Goal: Download file/media

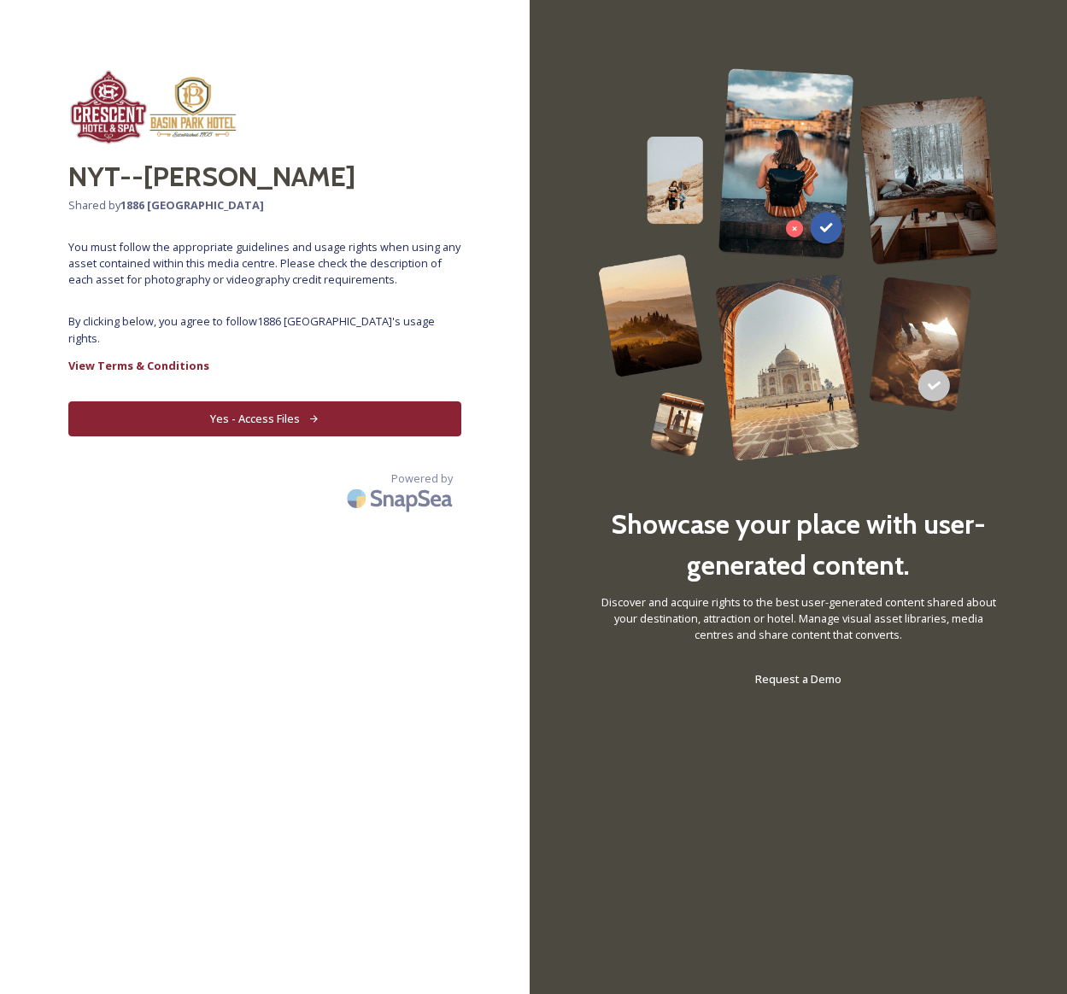
click at [278, 424] on button "Yes - Access Files" at bounding box center [264, 418] width 393 height 35
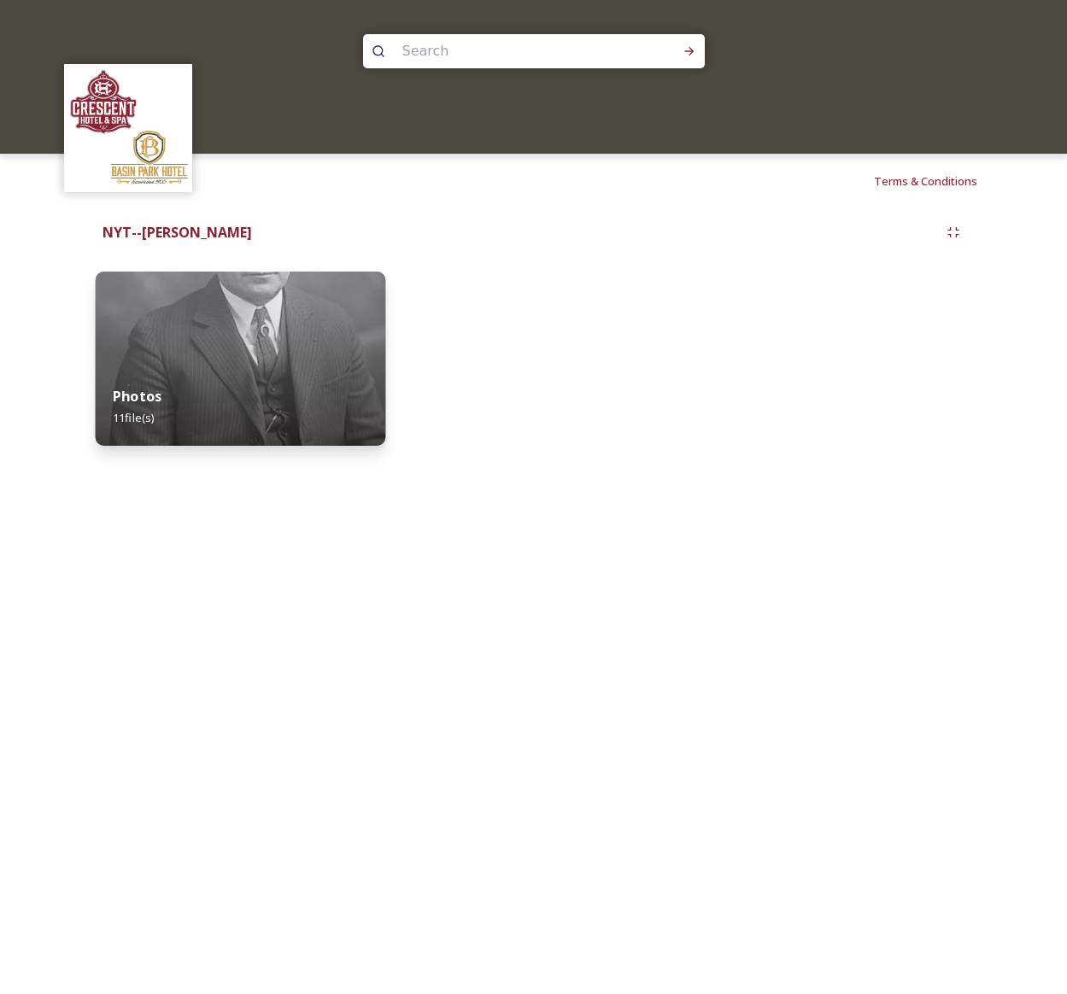
click at [306, 343] on img at bounding box center [241, 359] width 290 height 174
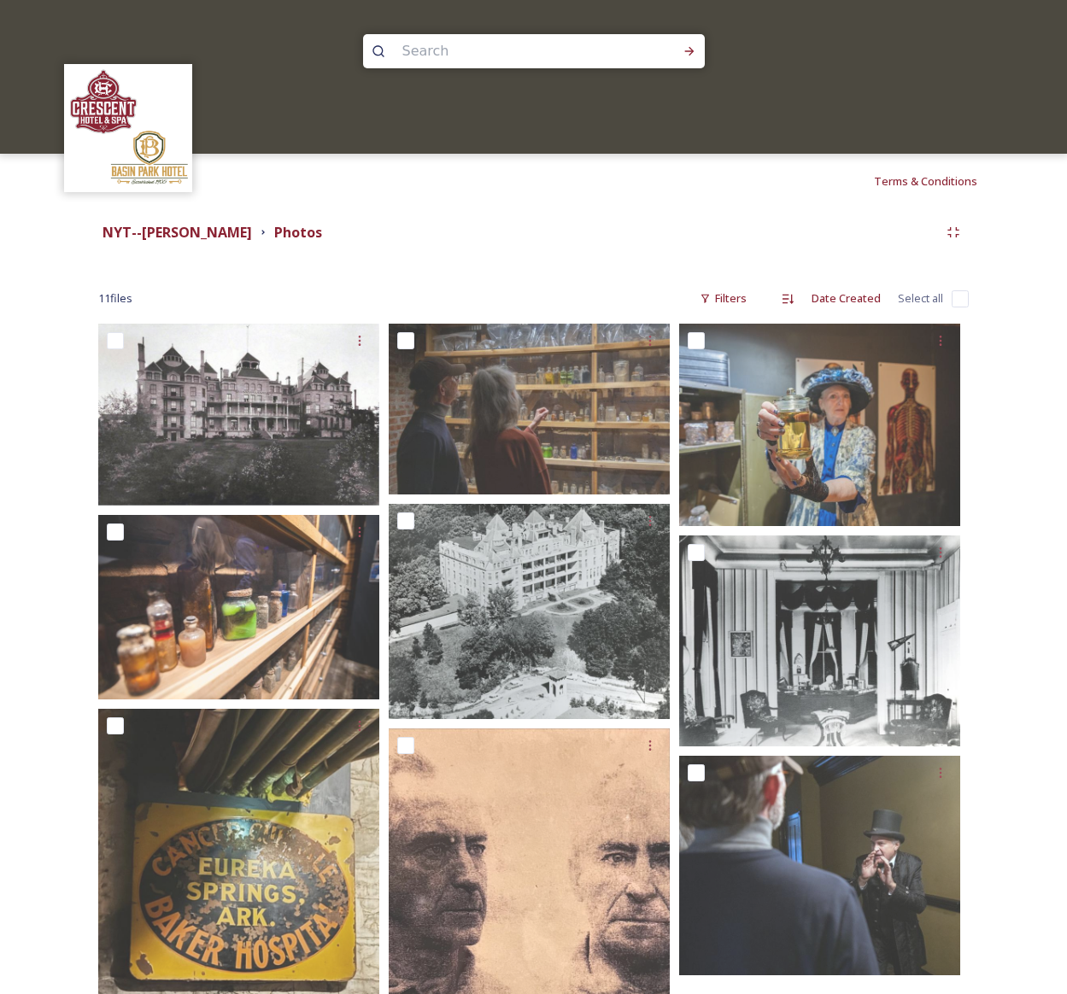
click at [954, 298] on input "checkbox" at bounding box center [959, 298] width 17 height 17
checkbox input "true"
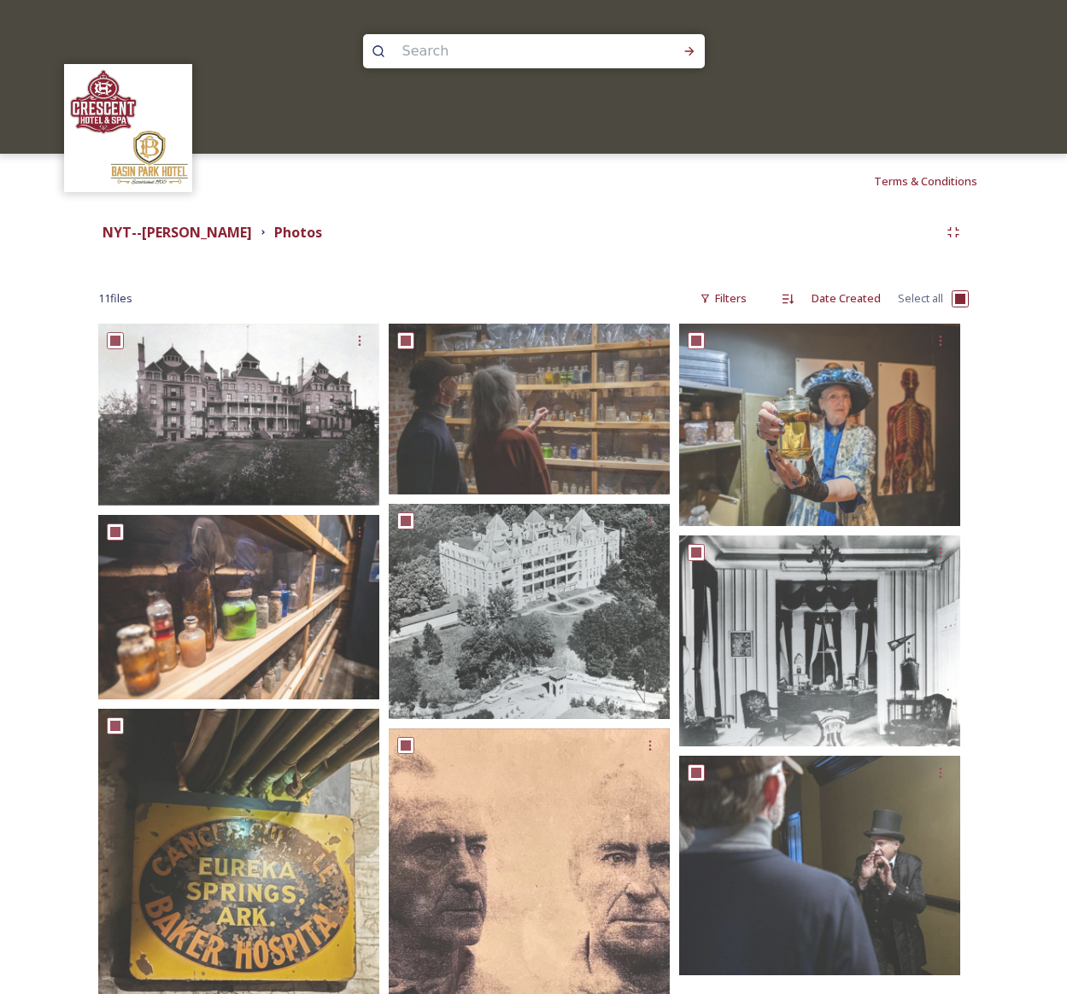
checkbox input "true"
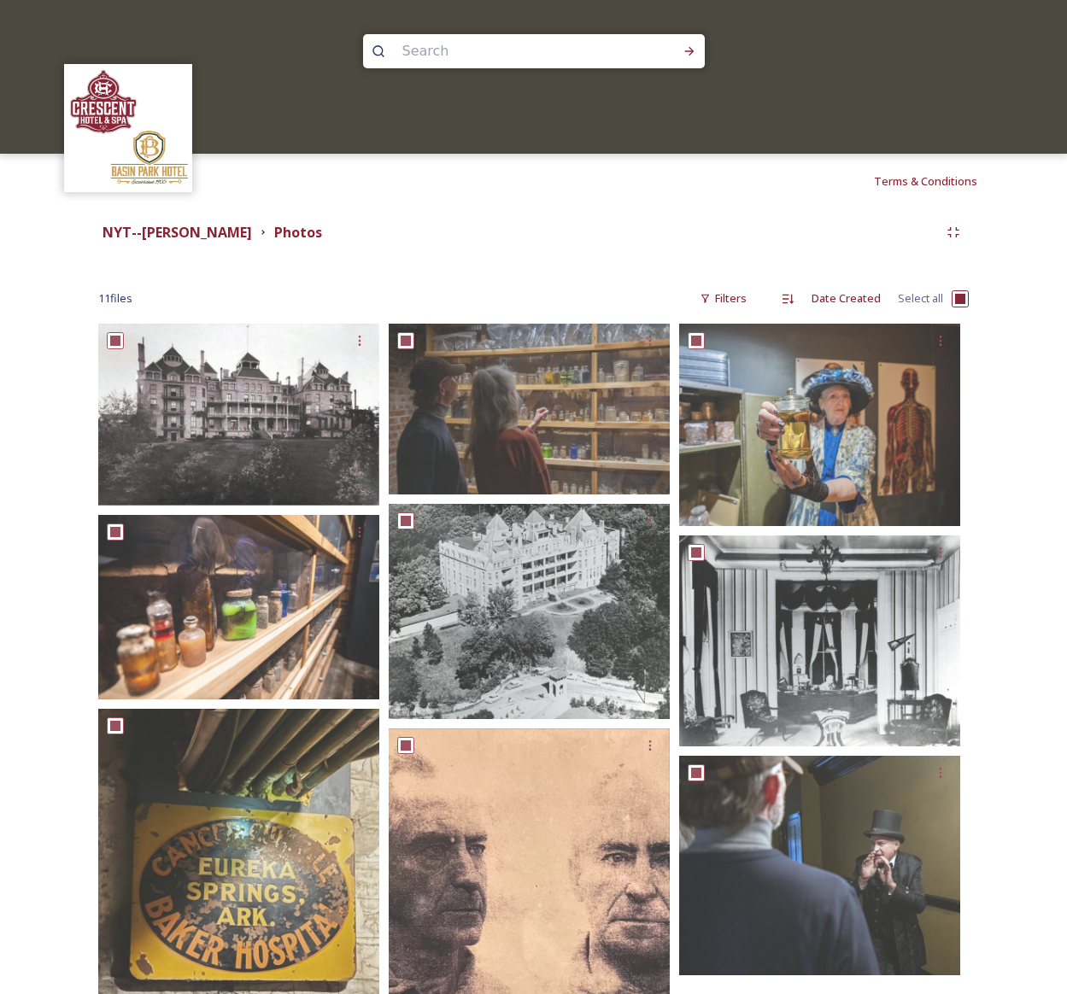
checkbox input "true"
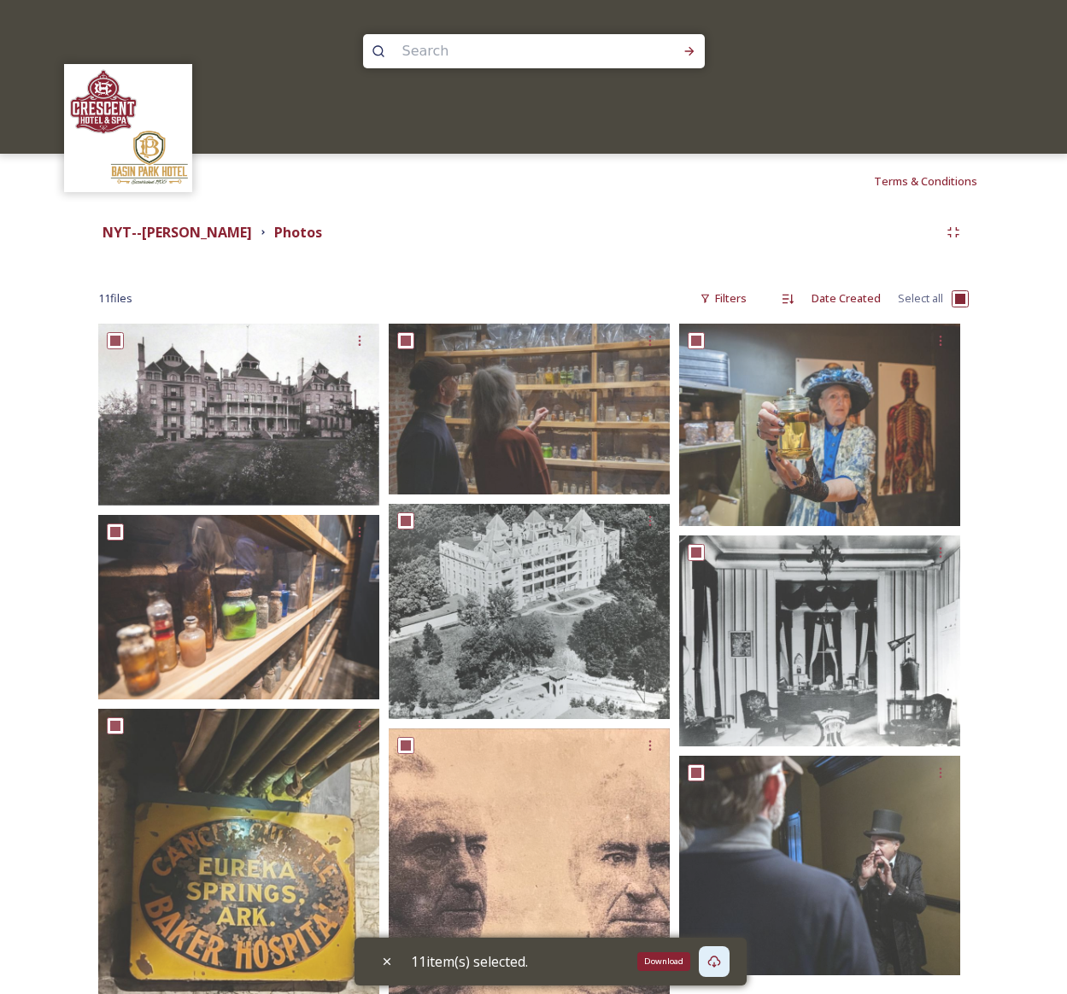
click at [721, 959] on icon at bounding box center [714, 962] width 14 height 14
drag, startPoint x: 1020, startPoint y: 251, endPoint x: 1031, endPoint y: 268, distance: 20.4
click at [914, 252] on div "Shared by: 1886 Crescent Hotel & Spa NYT--[PERSON_NAME] Photos 11 file s Filter…" at bounding box center [533, 865] width 1067 height 1314
click at [1062, 274] on div "Shared by: 1886 Crescent Hotel & Spa NYT--[PERSON_NAME] Photos 11 file s Filter…" at bounding box center [533, 865] width 1067 height 1314
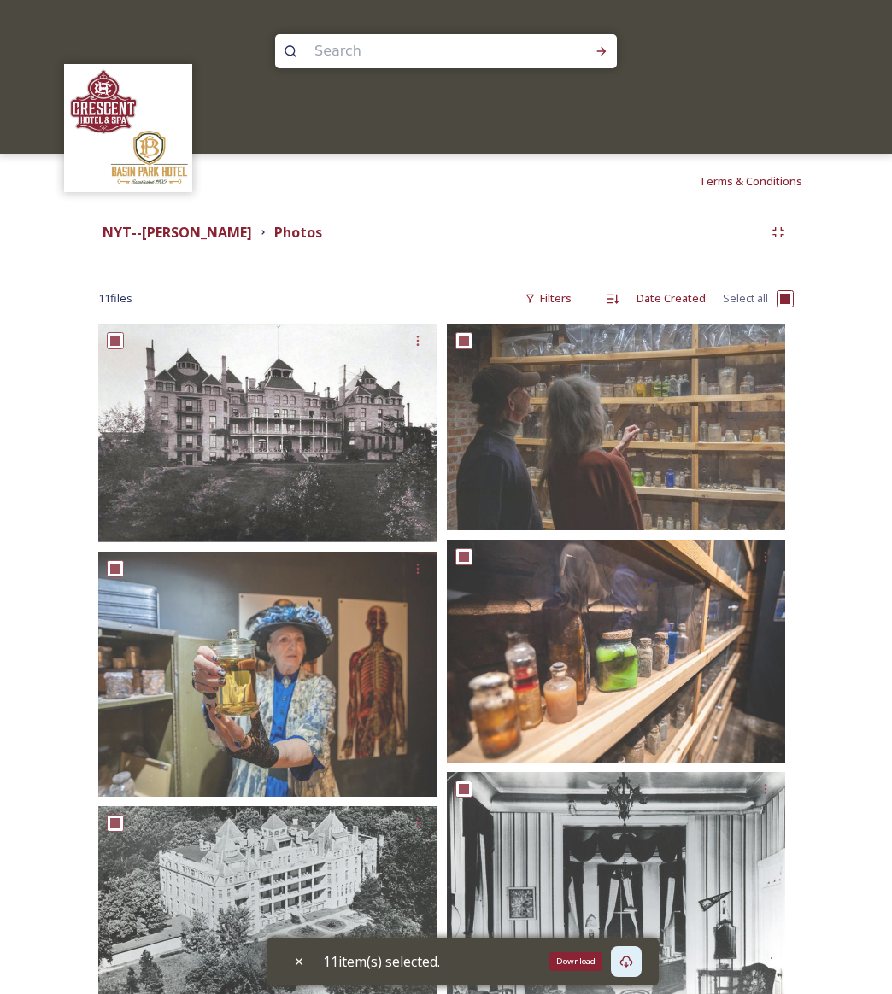
click at [632, 964] on icon at bounding box center [626, 962] width 14 height 14
click at [633, 961] on icon at bounding box center [626, 962] width 14 height 14
